Goal: Information Seeking & Learning: Learn about a topic

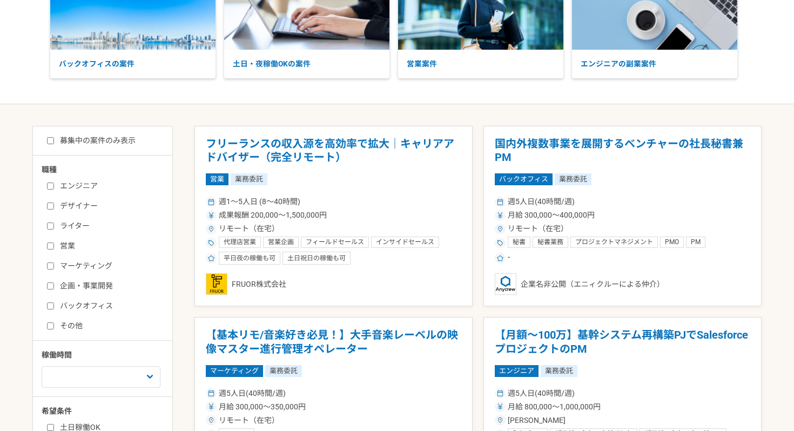
scroll to position [113, 0]
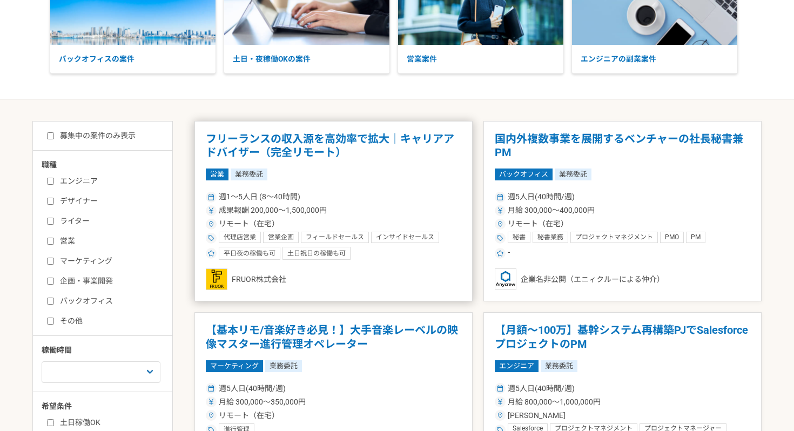
click at [259, 279] on div "FRUOR株式会社" at bounding box center [334, 280] width 256 height 22
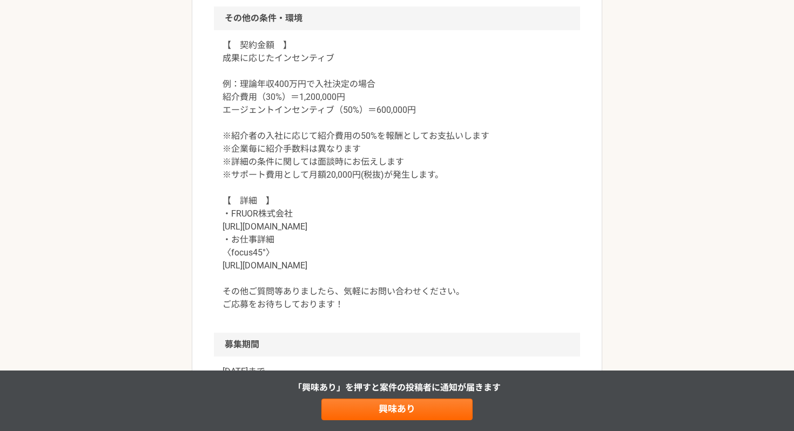
scroll to position [1140, 0]
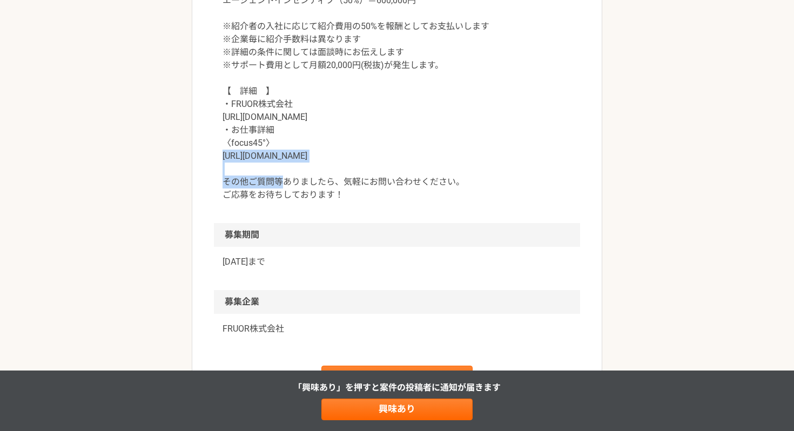
drag, startPoint x: 341, startPoint y: 156, endPoint x: 186, endPoint y: 156, distance: 154.6
copy p "[URL][DOMAIN_NAME]"
click at [415, 161] on p "【　契約金額　】 成果に応じたインセンティブ 例：理論年収400万円で入社決定の場合 紹介費用（30%）＝1,200,000円 エージェントインセンティブ（5…" at bounding box center [397, 65] width 349 height 272
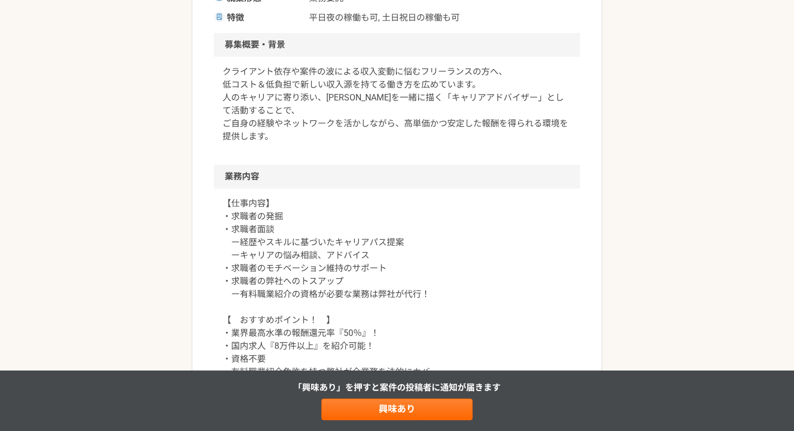
scroll to position [0, 0]
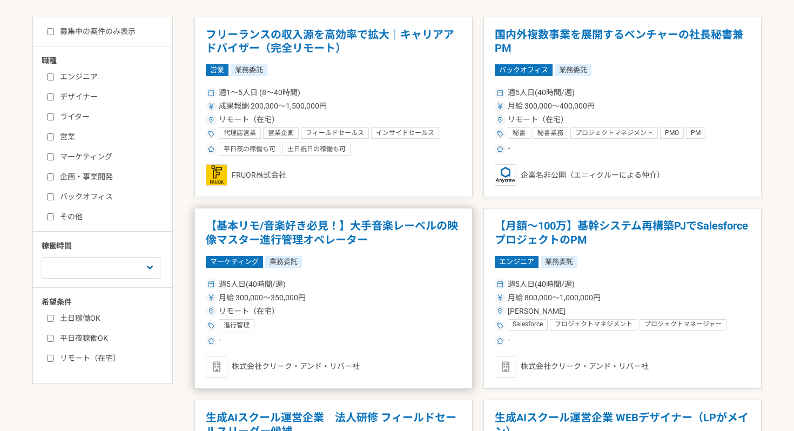
scroll to position [345, 0]
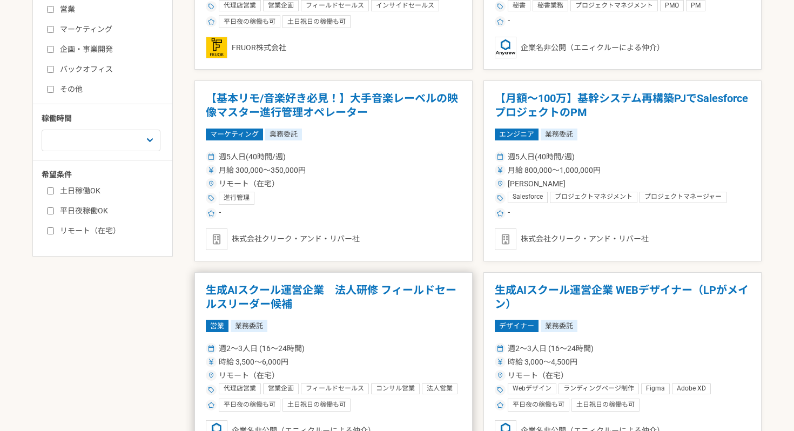
click at [378, 278] on article "生成AIスクール運営企業　法人研修 フィールドセールスリーダー候補 営業 業務委託 週2〜3人日 (16〜24時間) 時給 3,500〜6,000円 リモート…" at bounding box center [334, 362] width 278 height 181
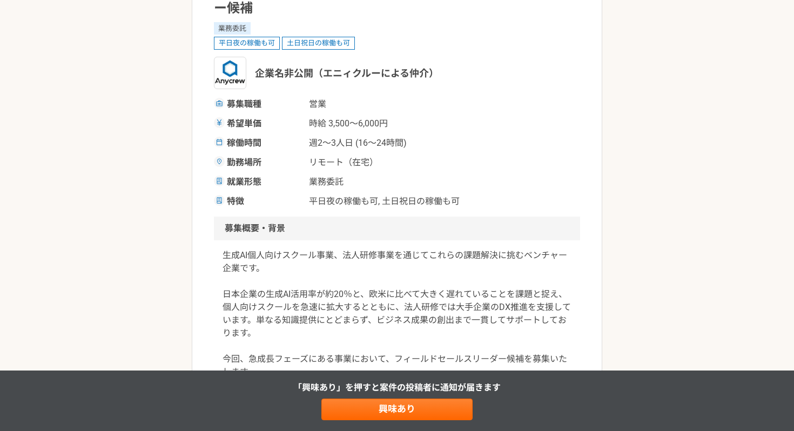
scroll to position [318, 0]
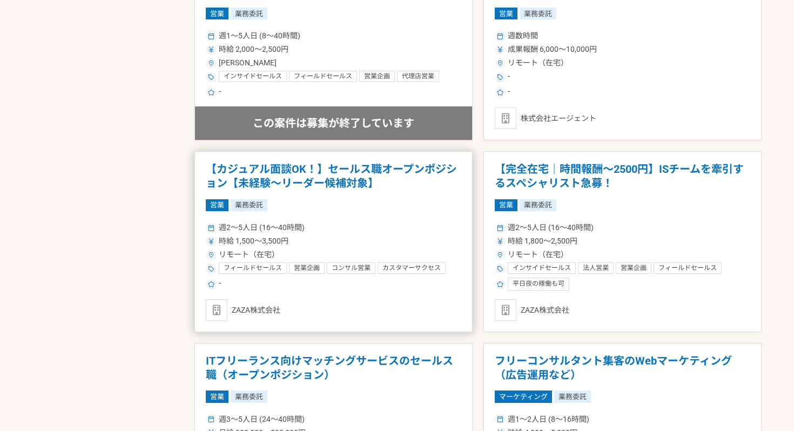
scroll to position [1190, 0]
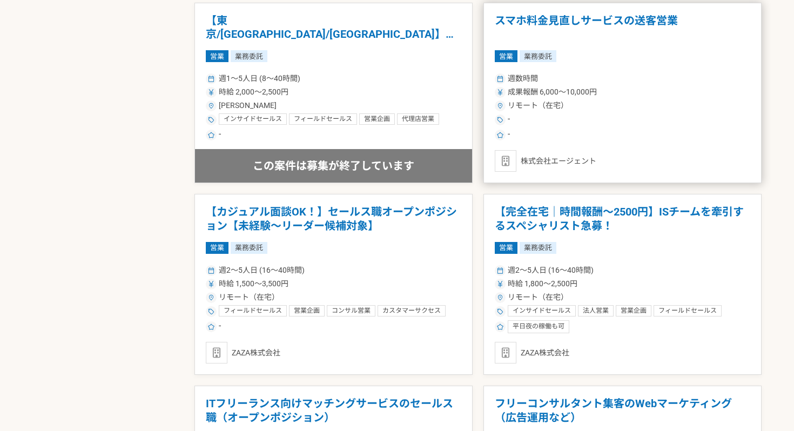
click at [633, 18] on h1 "スマホ料金見直しサービスの送客営業" at bounding box center [623, 28] width 256 height 28
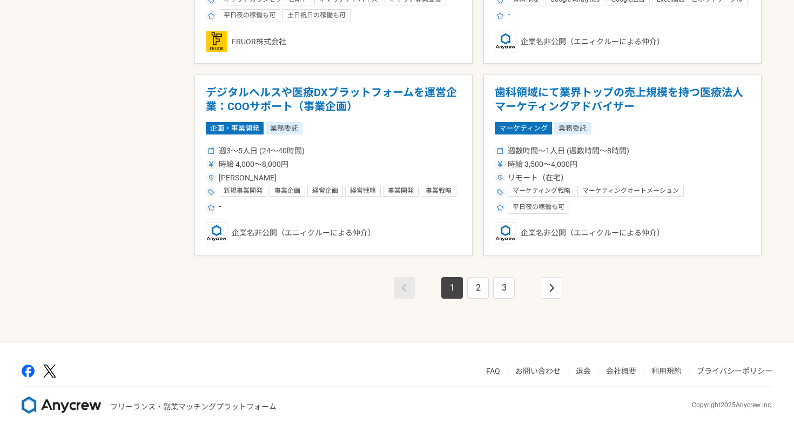
scroll to position [1889, 0]
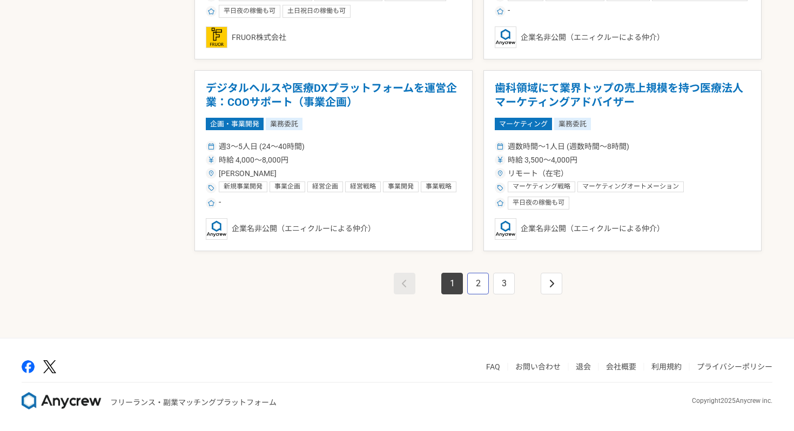
click at [483, 282] on link "2" at bounding box center [479, 284] width 22 height 22
